Goal: Browse casually

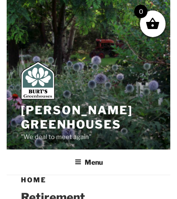
scroll to position [1619, 0]
